Goal: Task Accomplishment & Management: Manage account settings

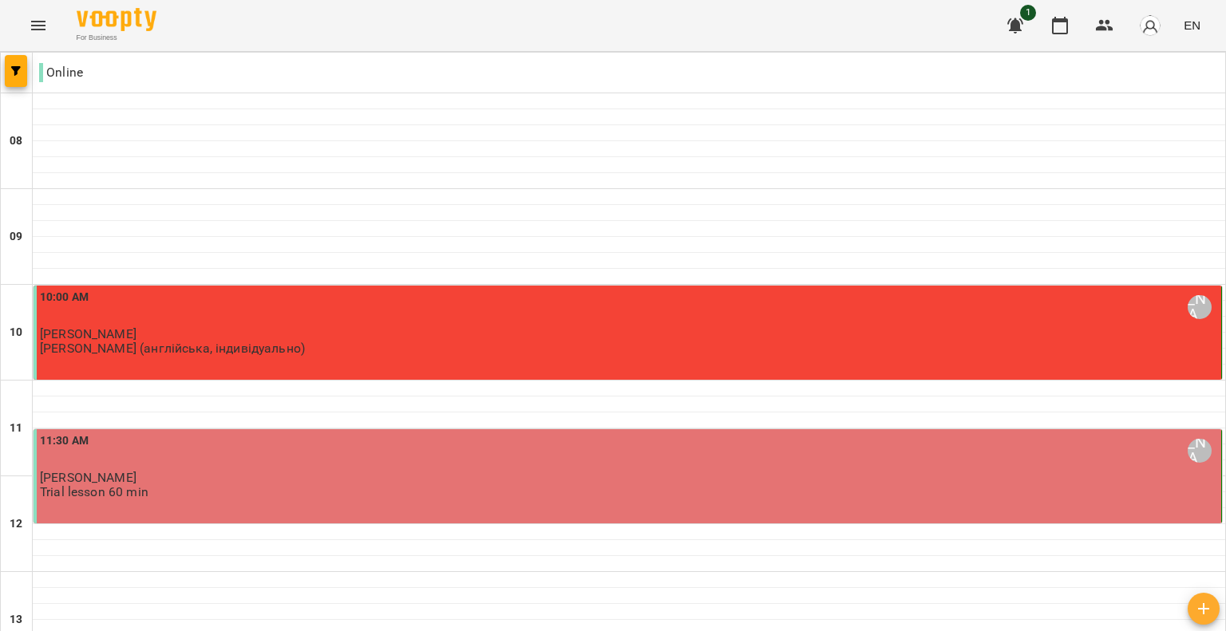
scroll to position [878, 0]
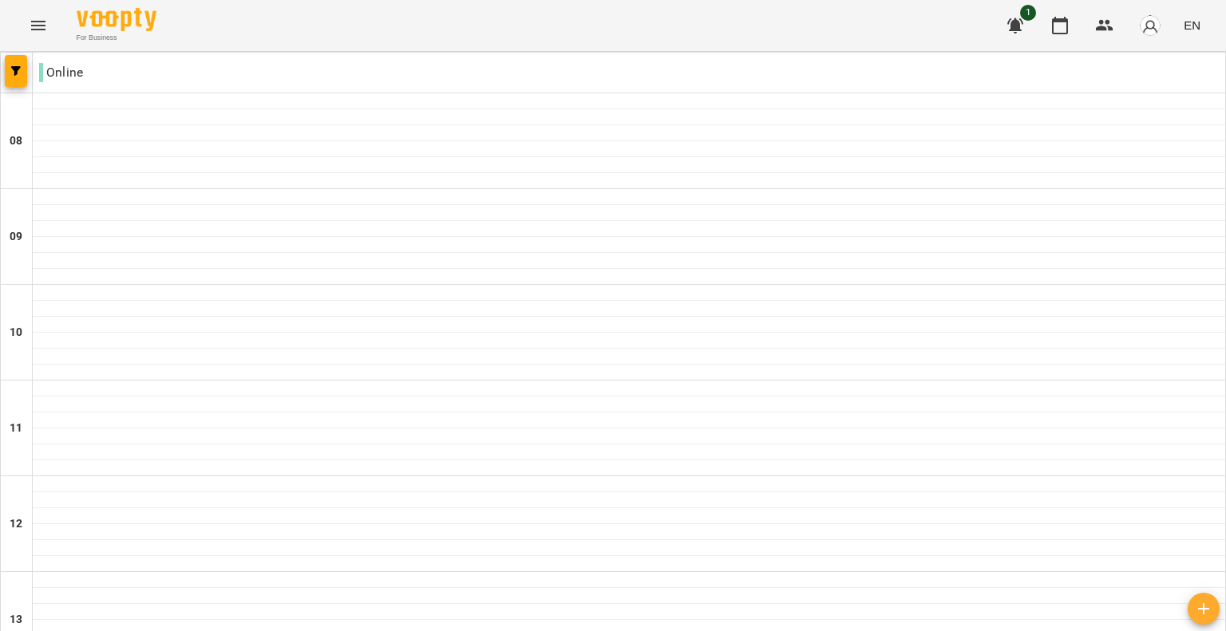
scroll to position [605, 0]
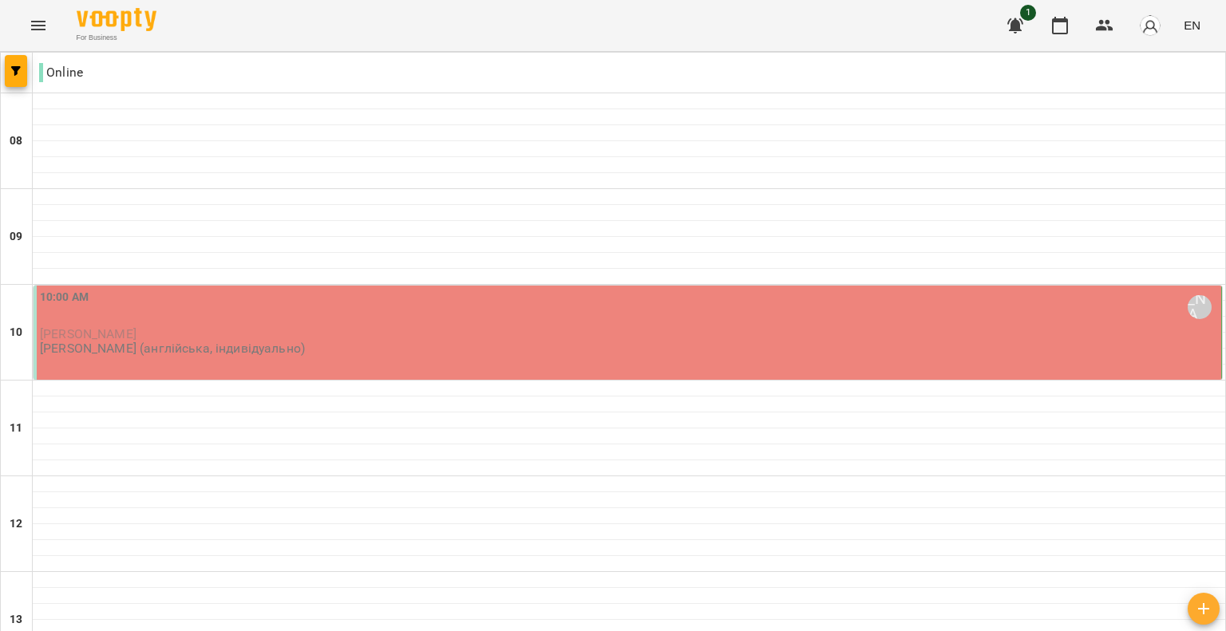
scroll to position [798, 0]
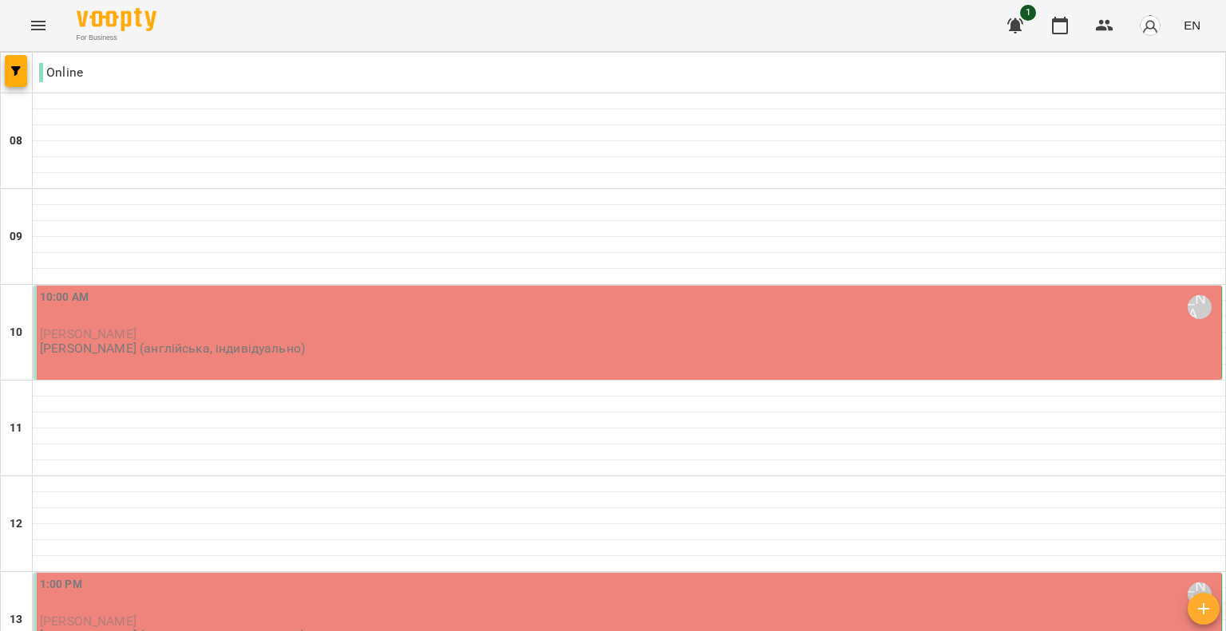
scroll to position [685, 0]
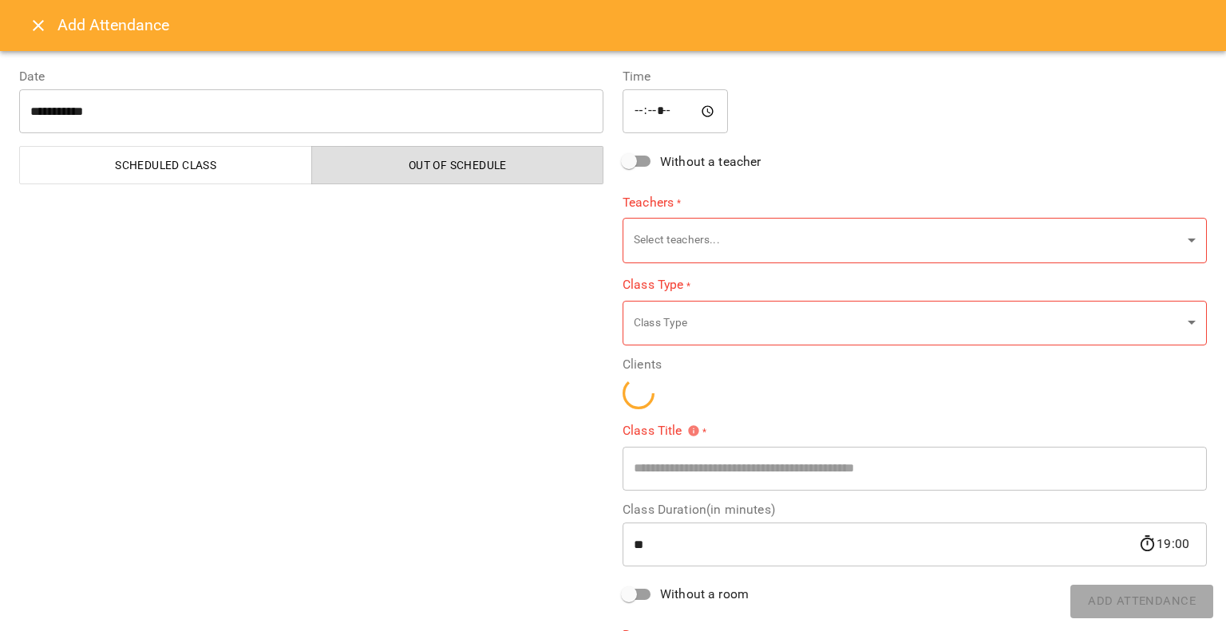
type input "**********"
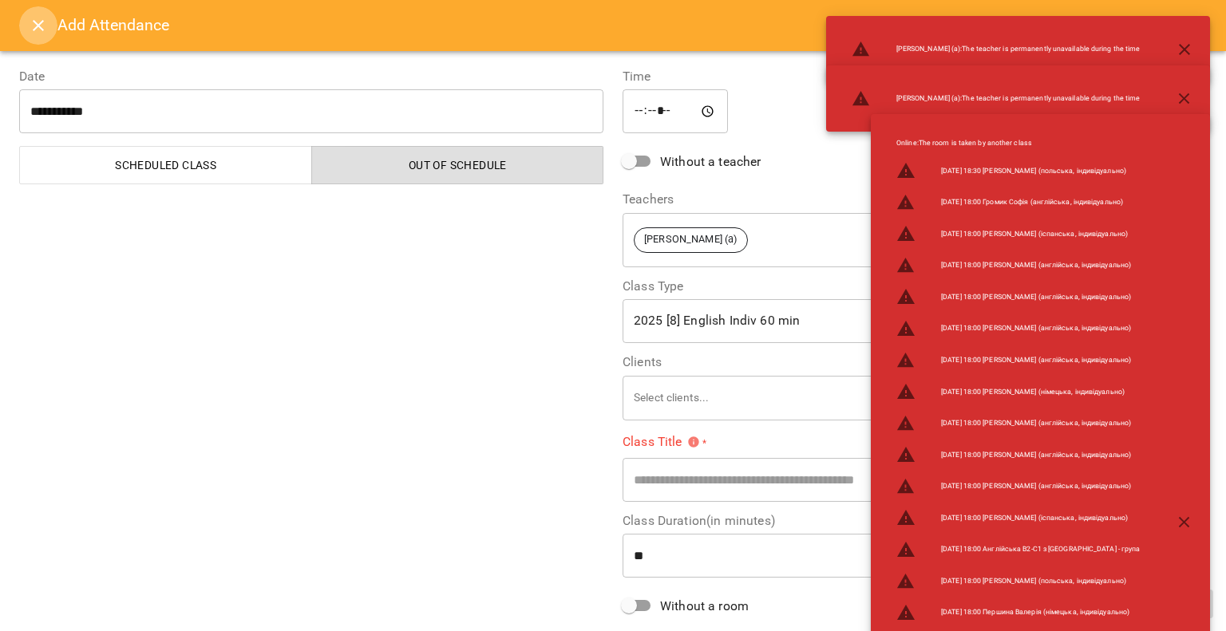
click at [41, 27] on icon "Close" at bounding box center [38, 25] width 19 height 19
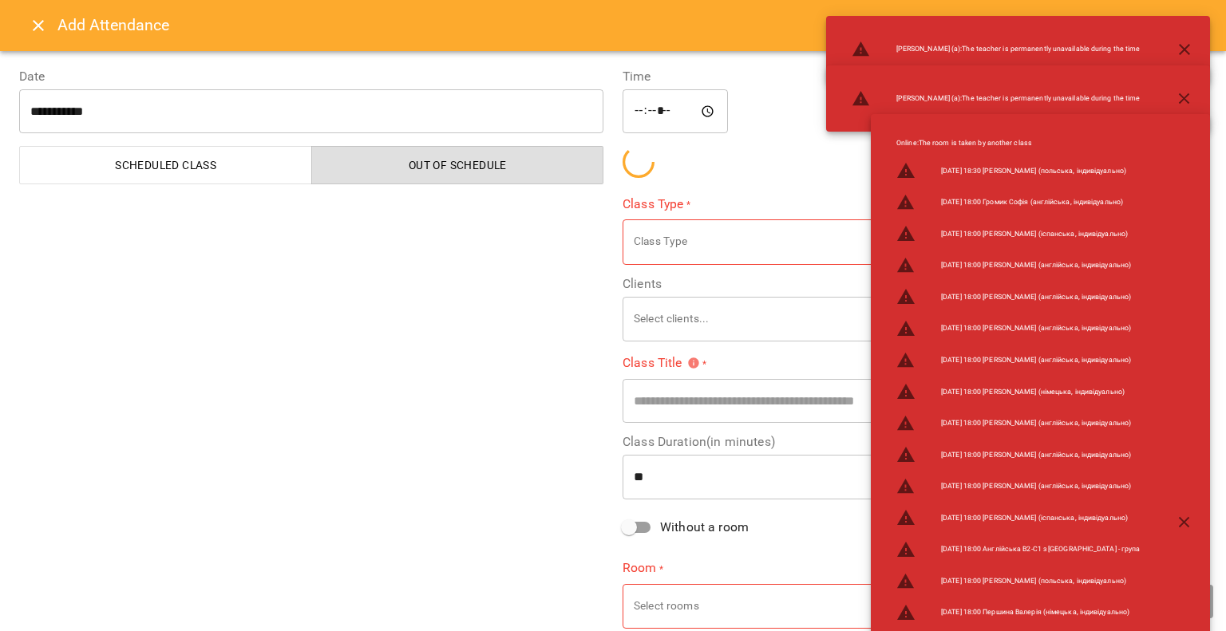
type input "**********"
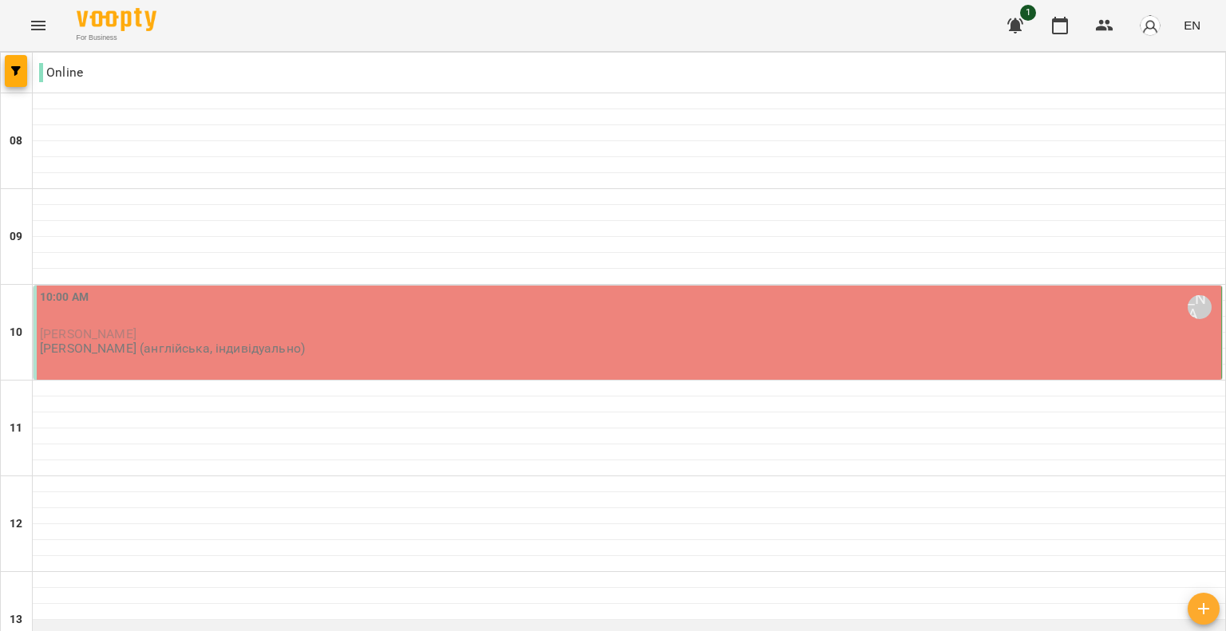
scroll to position [445, 0]
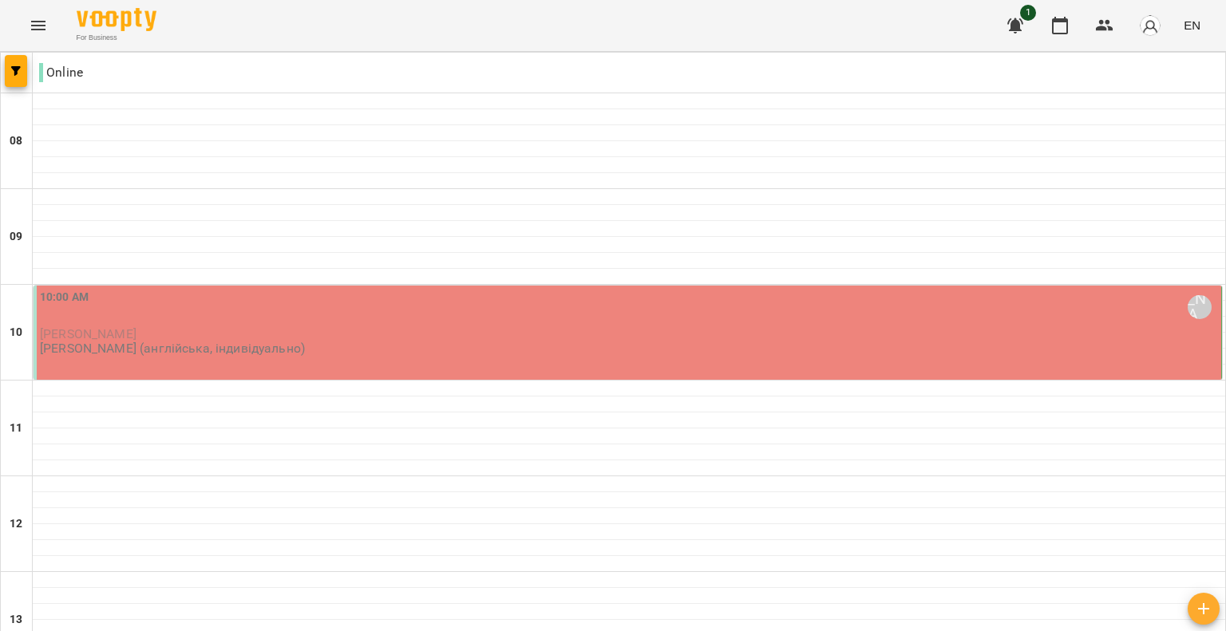
click at [1146, 31] on img "button" at bounding box center [1150, 25] width 22 height 22
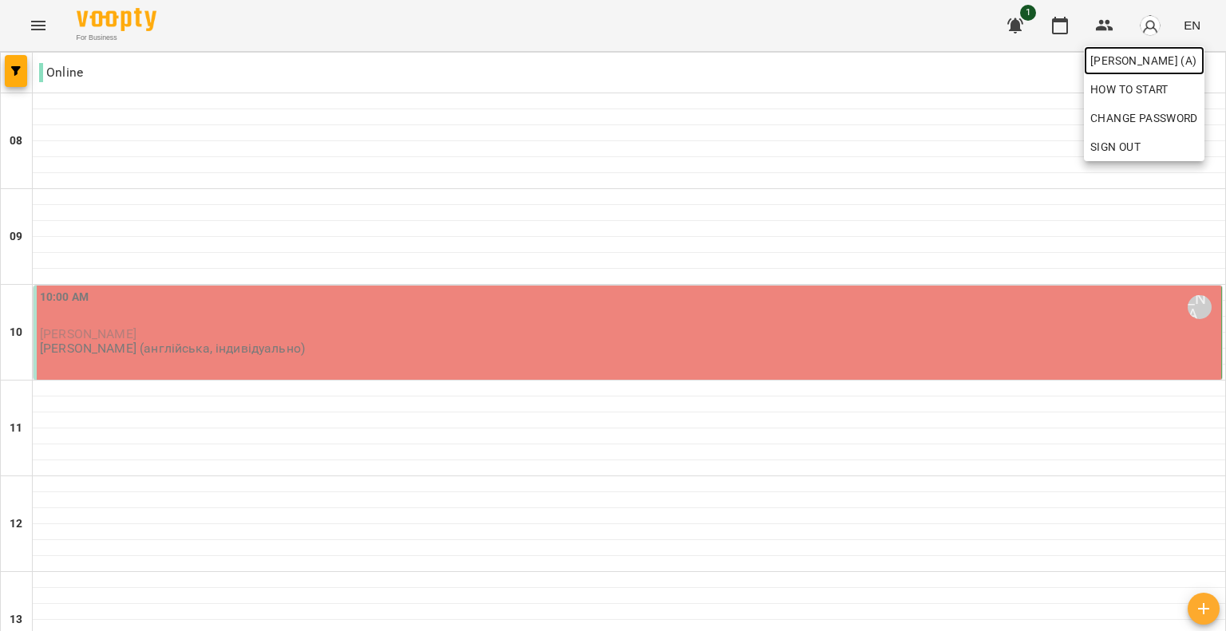
click at [1104, 60] on span "[PERSON_NAME] (а)" at bounding box center [1144, 60] width 108 height 19
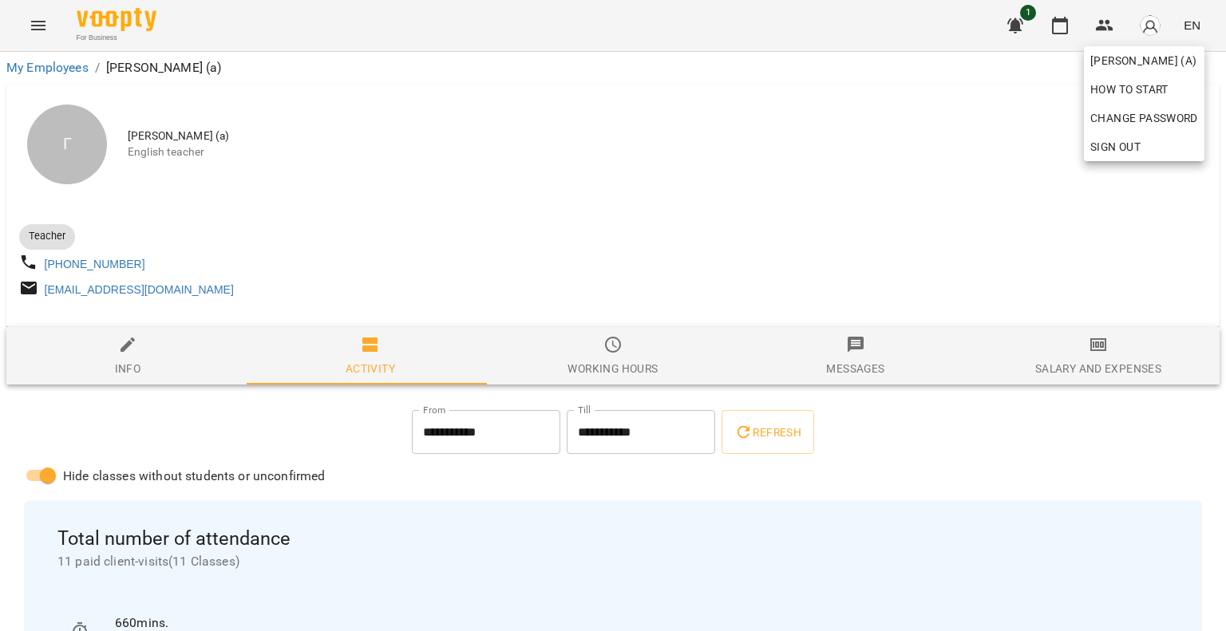
click at [641, 361] on div at bounding box center [613, 315] width 1226 height 631
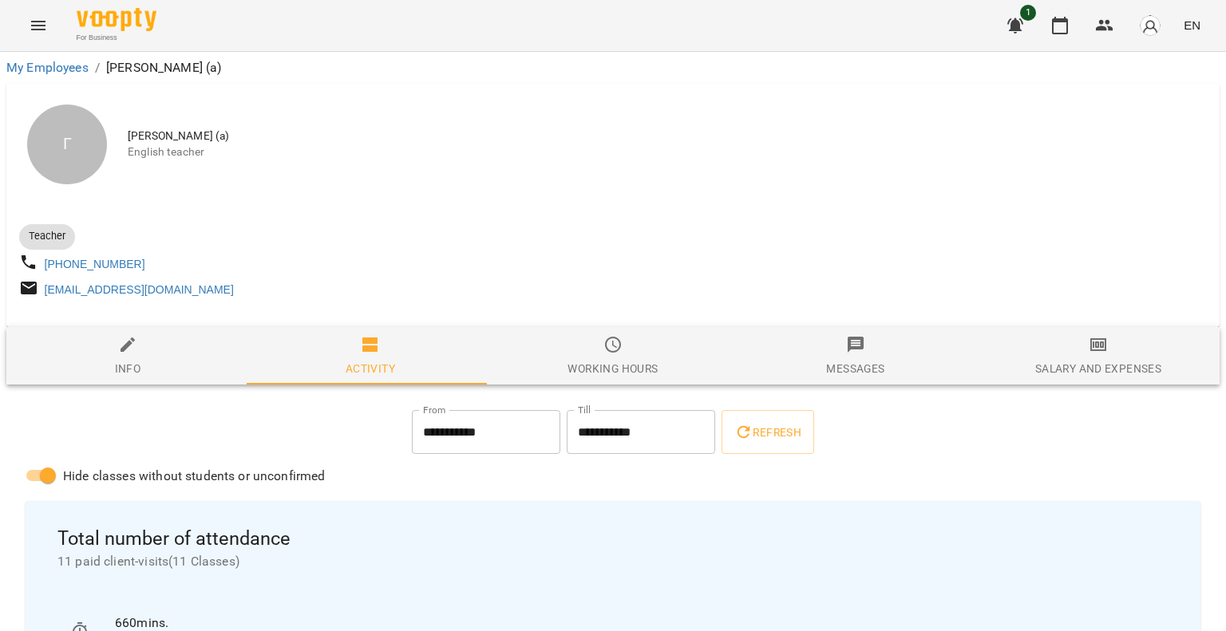
click at [552, 362] on span "Working hours" at bounding box center [612, 356] width 223 height 43
